Goal: Task Accomplishment & Management: Manage account settings

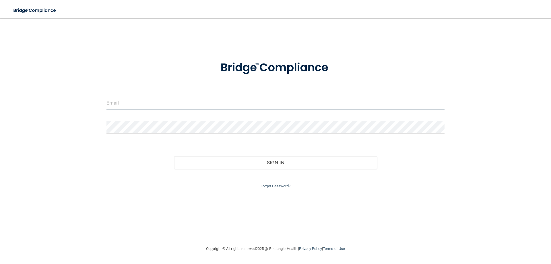
click at [124, 103] on input "email" at bounding box center [276, 102] width 338 height 13
type input "[PERSON_NAME][EMAIL_ADDRESS][DOMAIN_NAME]"
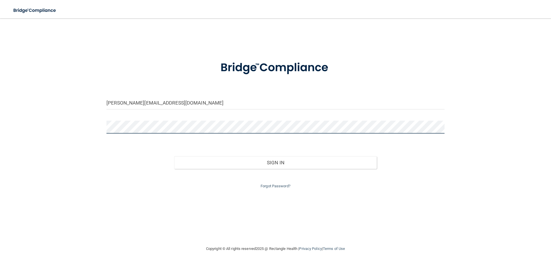
click at [174, 156] on button "Sign In" at bounding box center [275, 162] width 203 height 13
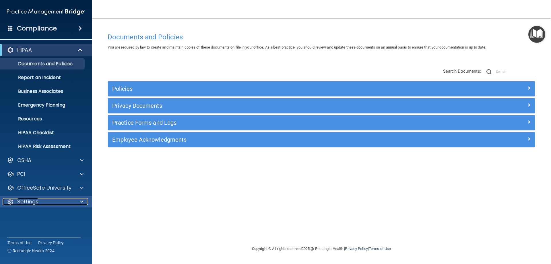
click at [56, 199] on div "Settings" at bounding box center [38, 201] width 71 height 7
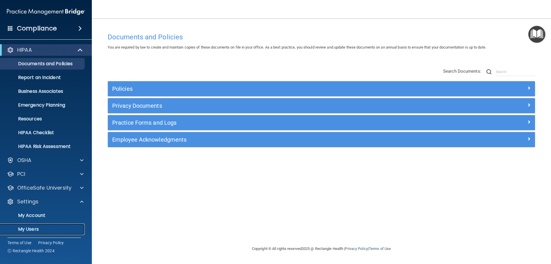
click at [39, 227] on p "My Users" at bounding box center [43, 229] width 78 height 6
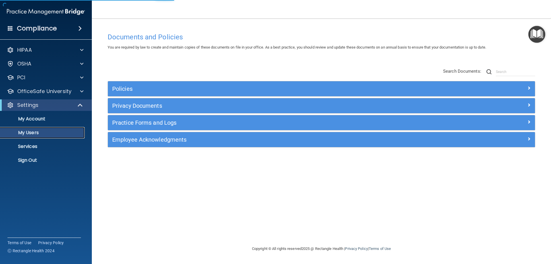
select select "20"
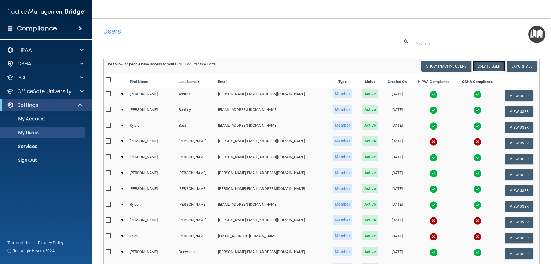
click at [484, 67] on button "Create User" at bounding box center [489, 66] width 32 height 11
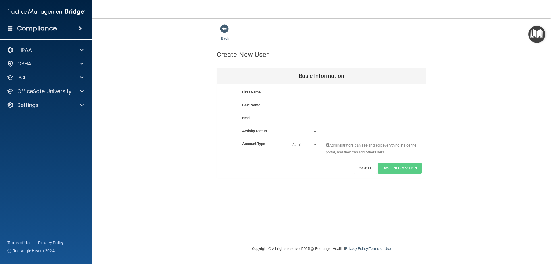
click at [297, 94] on input "text" at bounding box center [339, 93] width 92 height 9
type input "[PERSON_NAME]"
click at [306, 107] on input "text" at bounding box center [339, 106] width 92 height 9
type input "[PERSON_NAME]"
click at [304, 116] on input "email" at bounding box center [339, 119] width 92 height 9
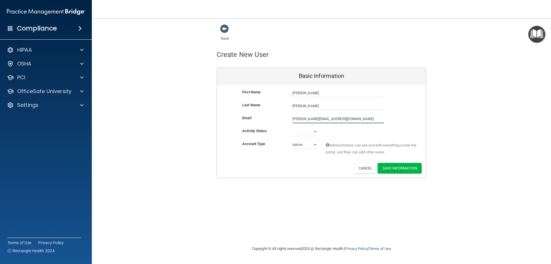
type input "[PERSON_NAME][EMAIL_ADDRESS][DOMAIN_NAME]"
click at [316, 131] on select "Active Inactive" at bounding box center [305, 133] width 25 height 9
select select "active"
click at [293, 127] on select "Active Inactive" at bounding box center [305, 131] width 25 height 9
click at [306, 146] on select "Admin Member" at bounding box center [305, 144] width 25 height 9
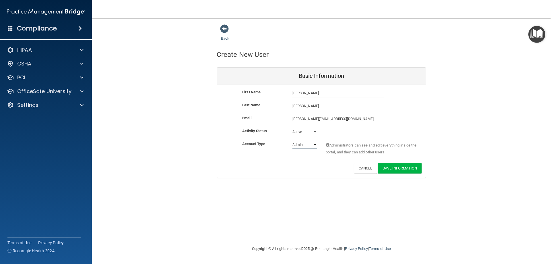
select select "practice_member"
click at [293, 140] on select "Admin Member" at bounding box center [305, 144] width 25 height 9
click at [394, 171] on button "Save Information" at bounding box center [400, 168] width 44 height 11
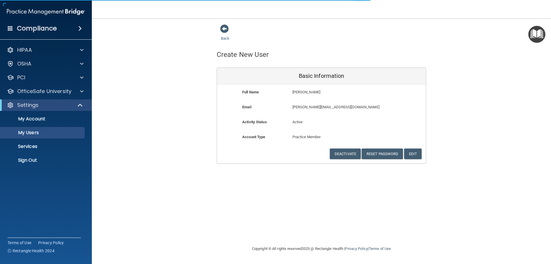
select select "20"
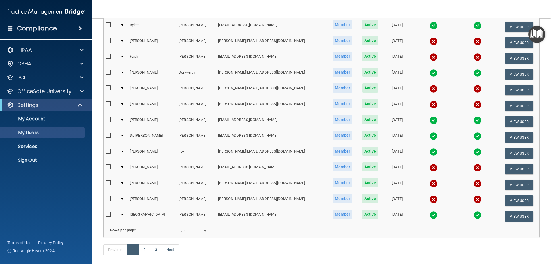
scroll to position [230, 0]
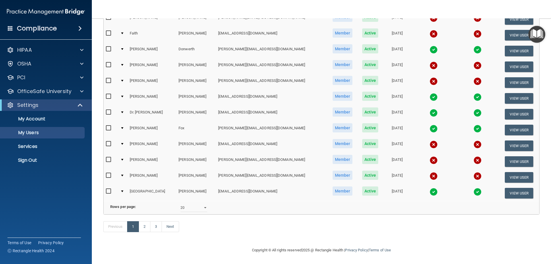
click at [107, 189] on input "checkbox" at bounding box center [109, 191] width 7 height 5
checkbox input "true"
click at [506, 188] on button "View User" at bounding box center [519, 193] width 28 height 11
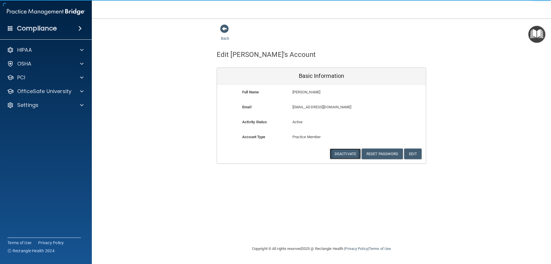
click at [351, 155] on button "Deactivate" at bounding box center [345, 153] width 31 height 11
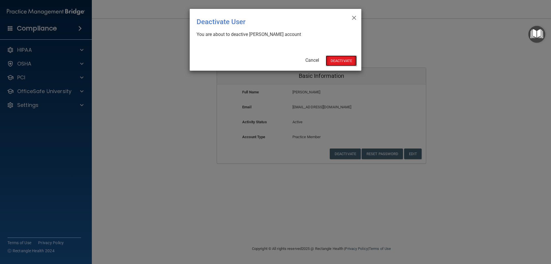
click at [340, 64] on button "Deactivate" at bounding box center [341, 60] width 31 height 11
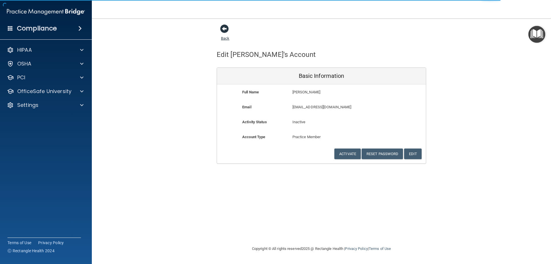
click at [221, 28] on span at bounding box center [224, 28] width 9 height 9
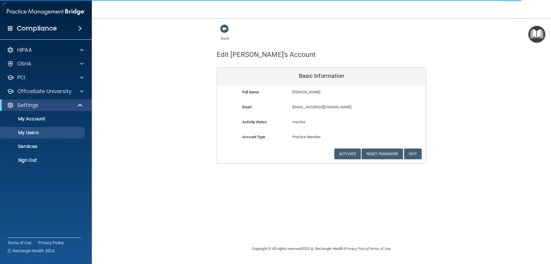
select select "20"
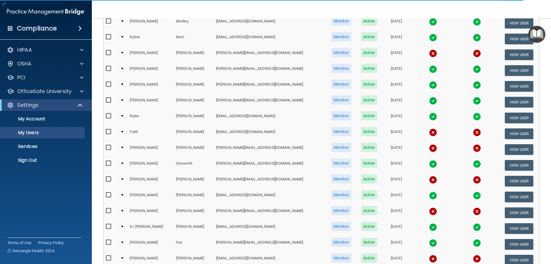
scroll to position [201, 0]
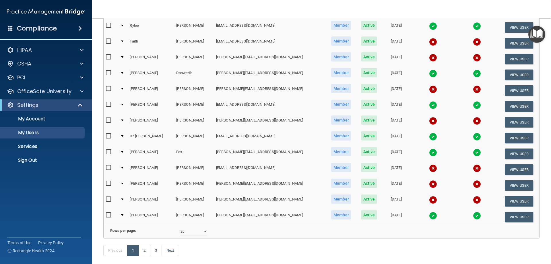
click at [109, 199] on input "checkbox" at bounding box center [109, 199] width 7 height 5
checkbox input "true"
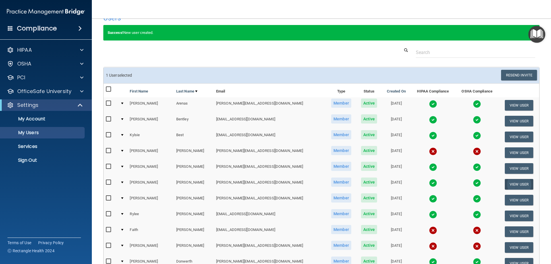
scroll to position [0, 0]
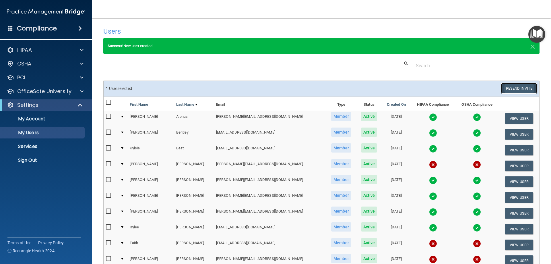
click at [514, 87] on button "Resend Invite" at bounding box center [519, 88] width 36 height 11
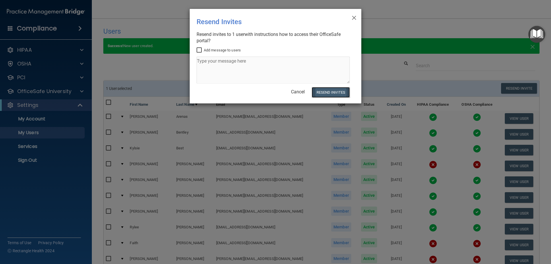
click at [315, 90] on button "Resend Invites" at bounding box center [331, 92] width 38 height 11
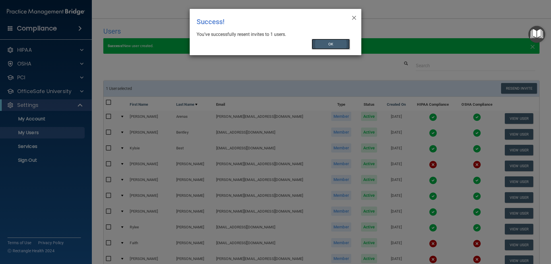
click at [325, 40] on button "OK" at bounding box center [331, 44] width 38 height 11
